Goal: Information Seeking & Learning: Check status

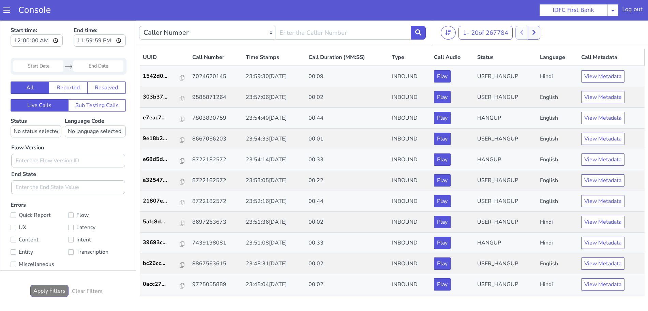
click at [5, 11] on span at bounding box center [6, 10] width 7 height 7
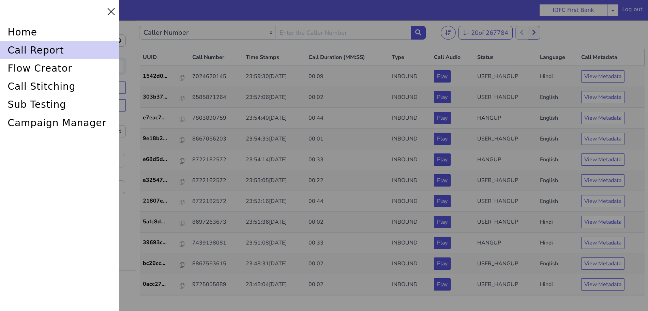
click at [20, 48] on div "call report" at bounding box center [59, 50] width 119 height 18
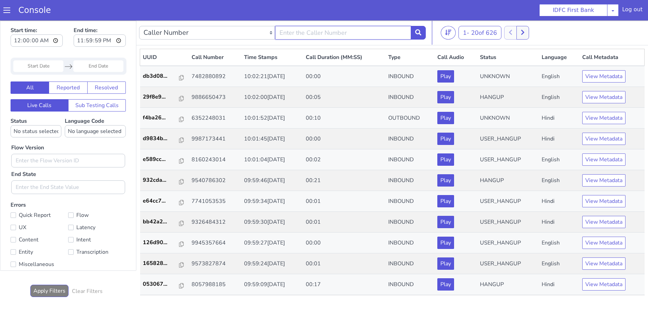
click at [324, 71] on input "text" at bounding box center [330, 71] width 136 height 14
type input "6352248031"
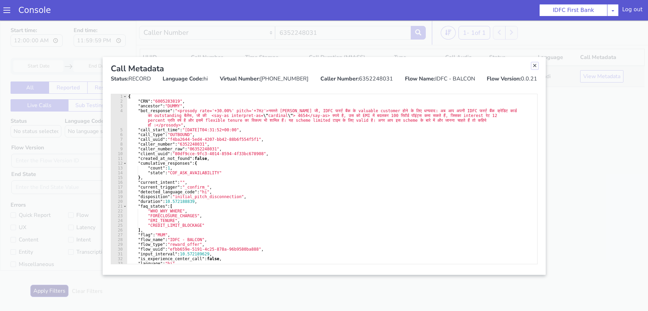
click at [543, 48] on link "Close" at bounding box center [543, 46] width 7 height 7
